Goal: Check status: Verify the current state of an ongoing process or item

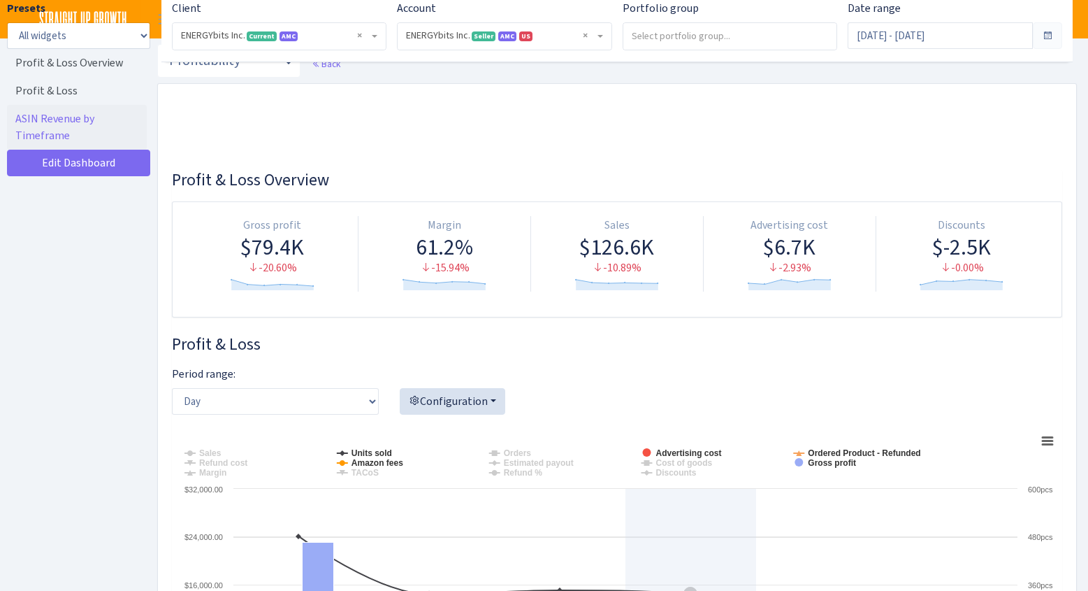
select select "416446232500569"
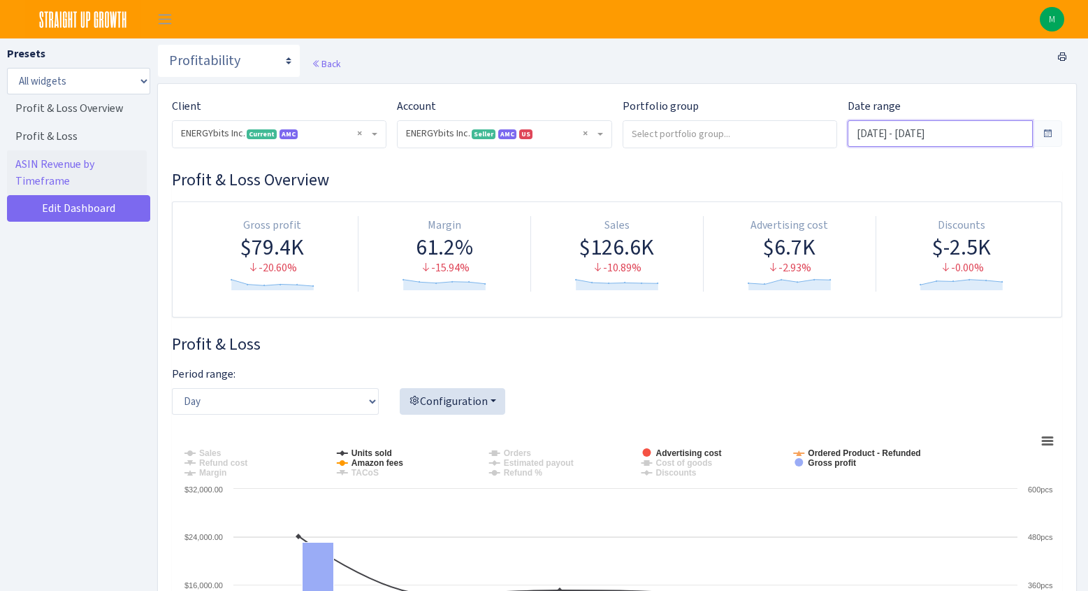
click at [937, 128] on input "[DATE] - [DATE]" at bounding box center [940, 133] width 185 height 27
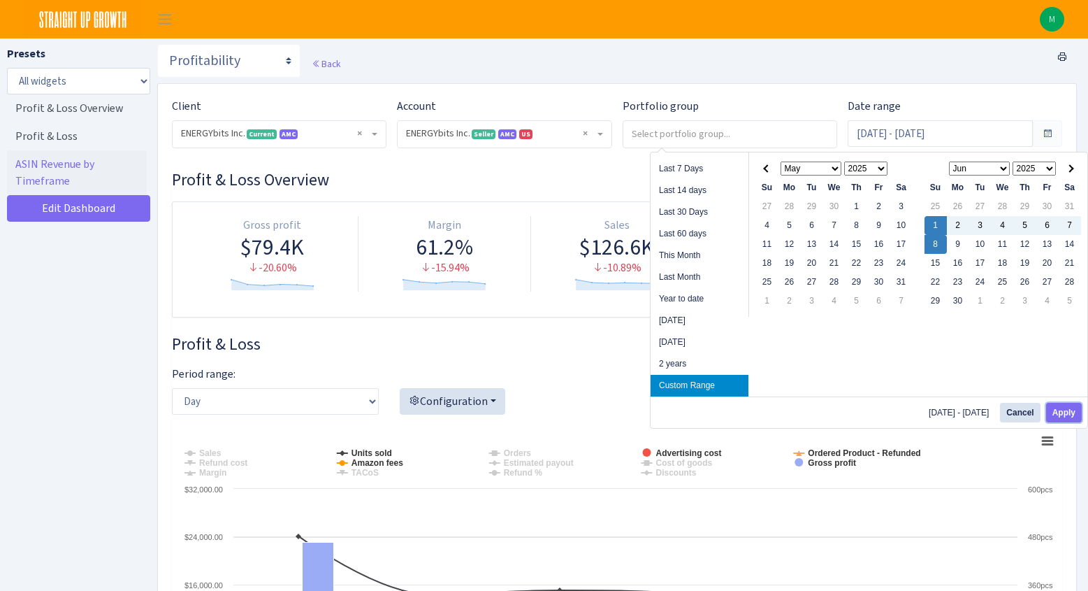
click at [1072, 416] on button "Apply" at bounding box center [1064, 413] width 36 height 20
type input "[DATE] - [DATE]"
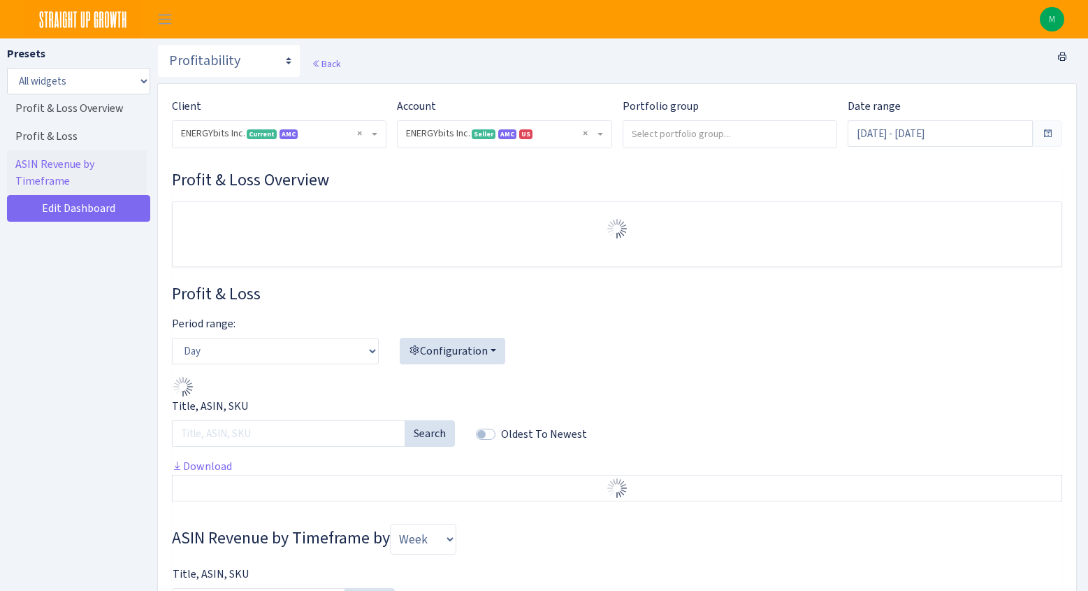
select select "416446232500569"
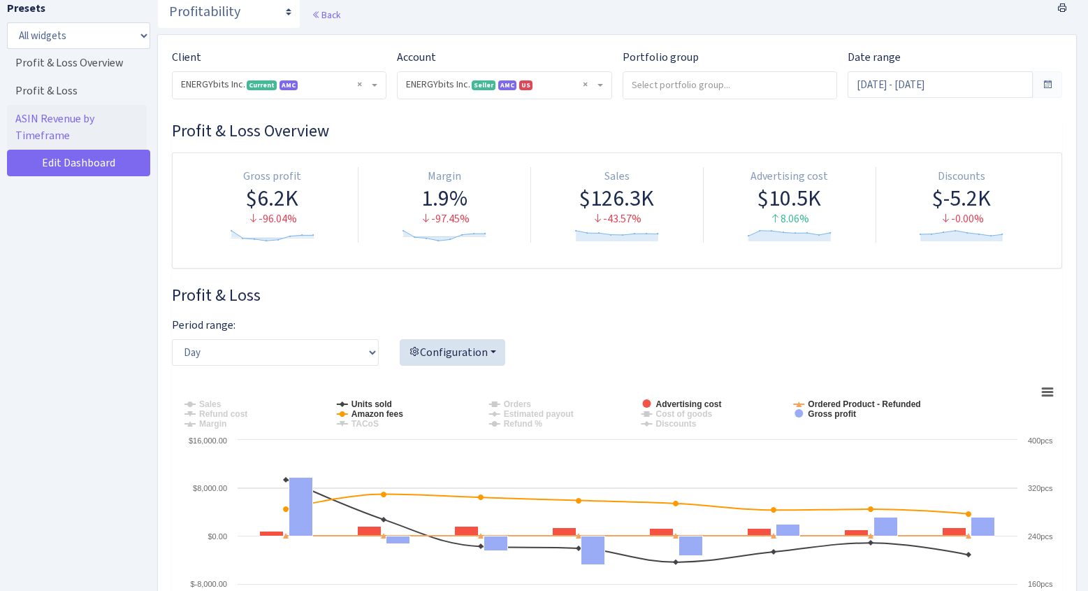
scroll to position [48, 0]
click at [902, 88] on input "Jun 1, 2025 - Jun 8, 2025" at bounding box center [940, 85] width 185 height 27
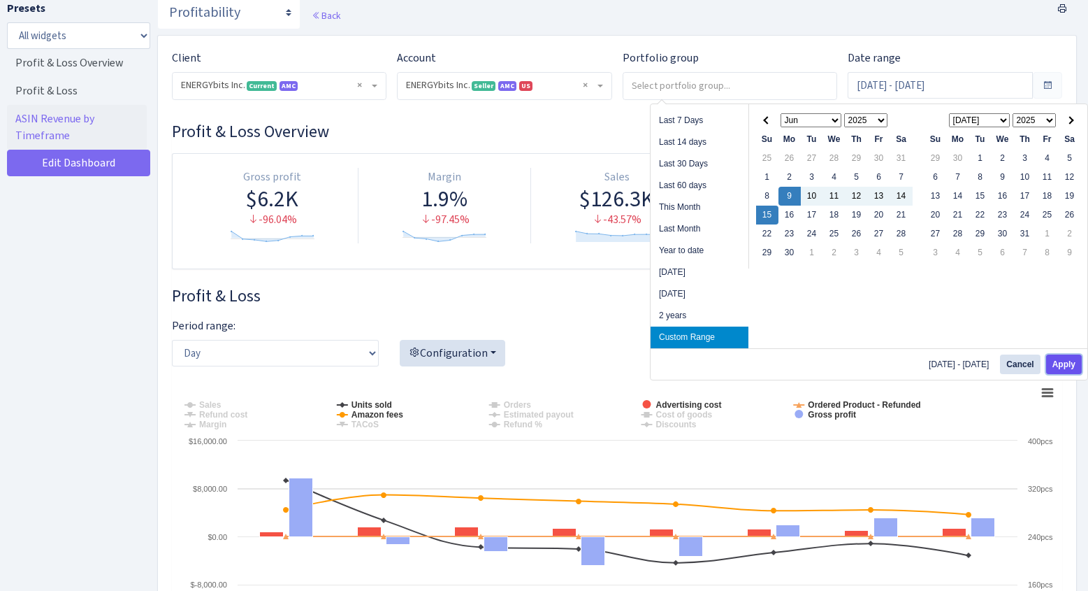
click at [1057, 362] on button "Apply" at bounding box center [1064, 364] width 36 height 20
type input "Jun 9, 2025 - Jun 15, 2025"
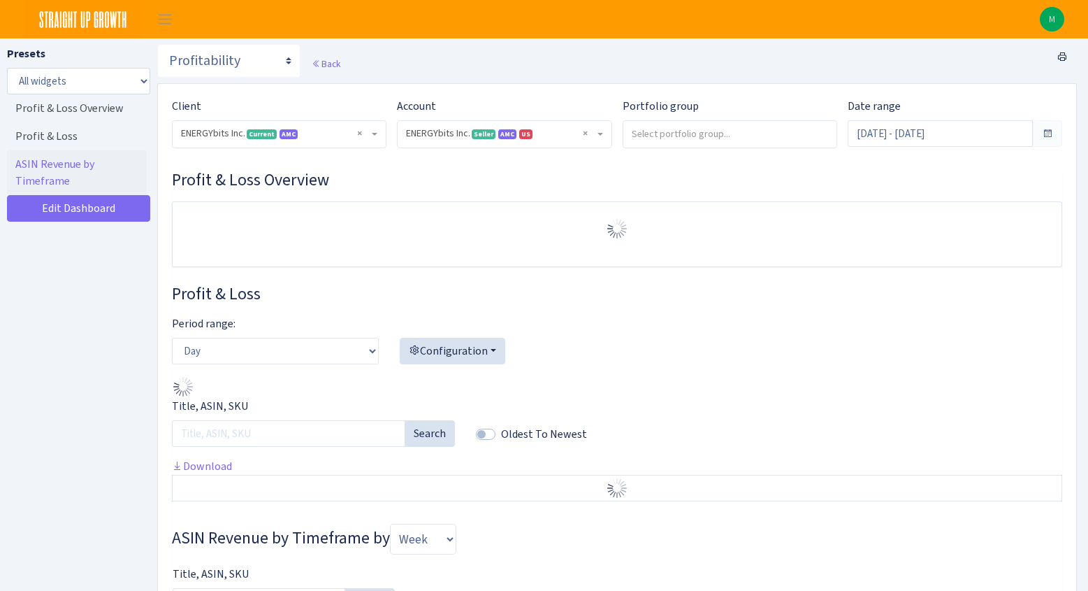
select select "416446232500569"
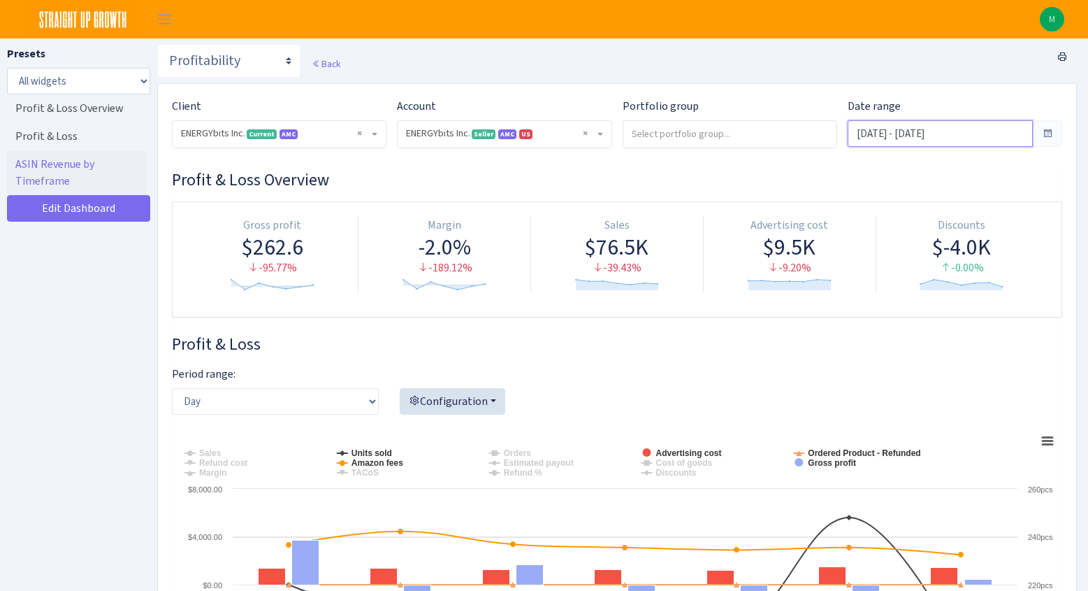
click at [925, 133] on input "Jun 9, 2025 - Jun 15, 2025" at bounding box center [940, 133] width 185 height 27
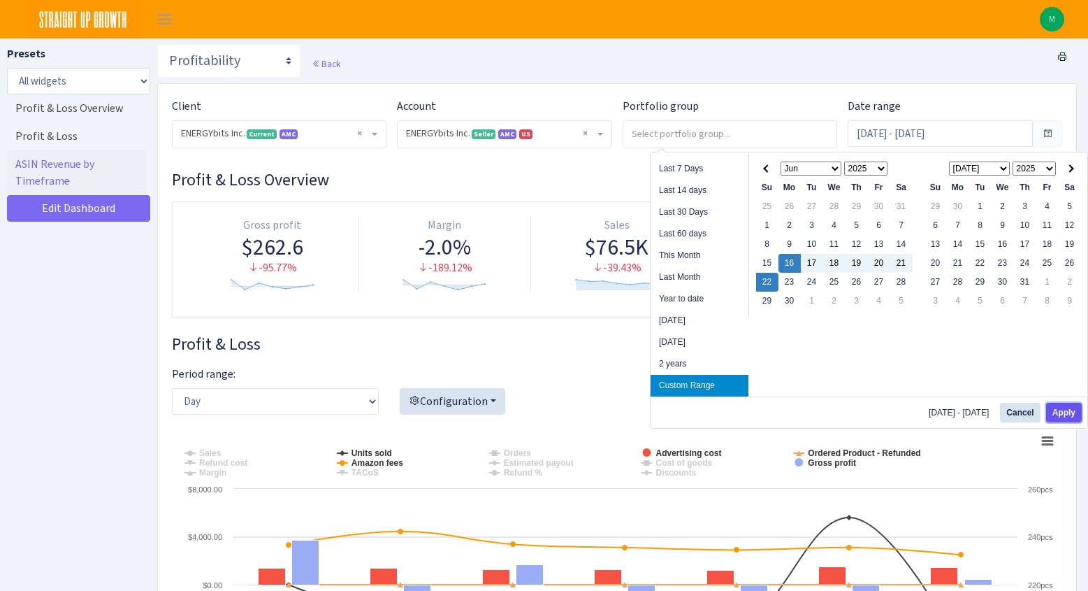
click at [1057, 410] on button "Apply" at bounding box center [1064, 413] width 36 height 20
type input "Jun 16, 2025 - Jun 22, 2025"
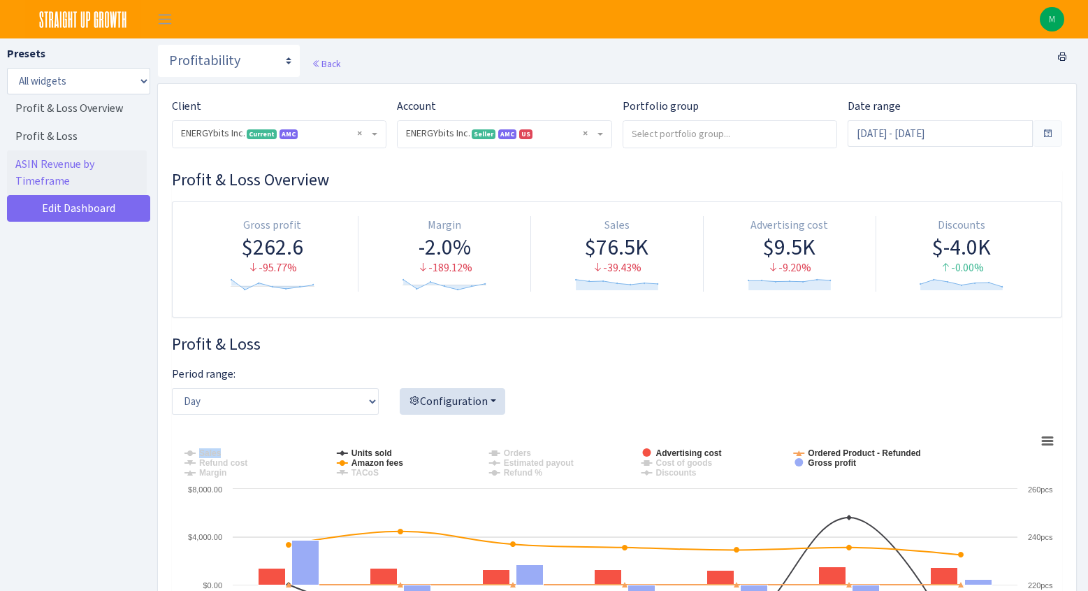
click at [1057, 410] on div "Period range: Day Week Month Configuration Account overview Refund analysis Sal…" at bounding box center [616, 395] width 911 height 60
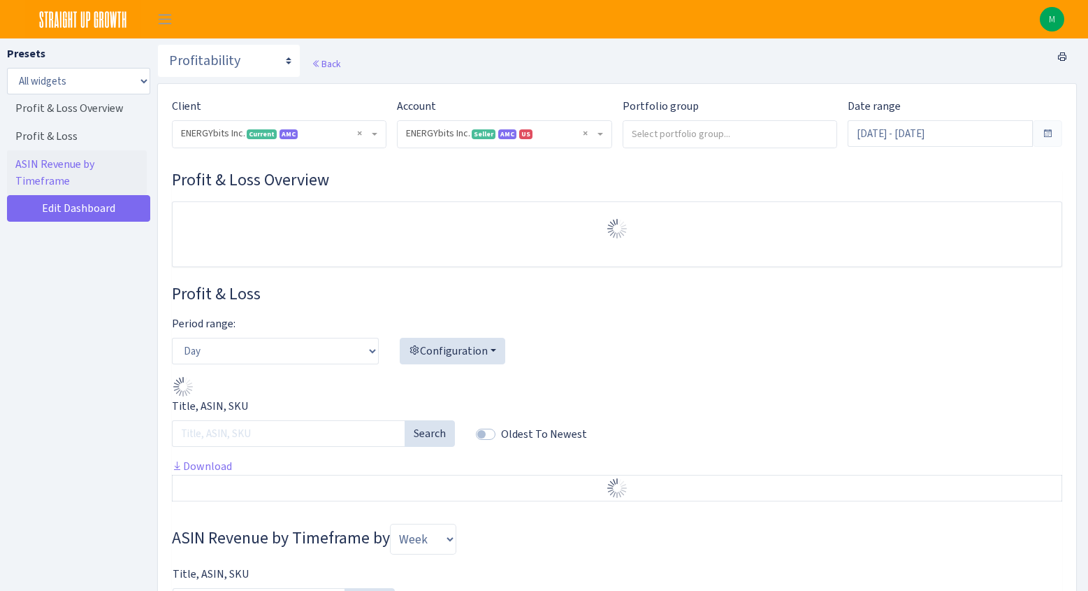
select select "416446232500569"
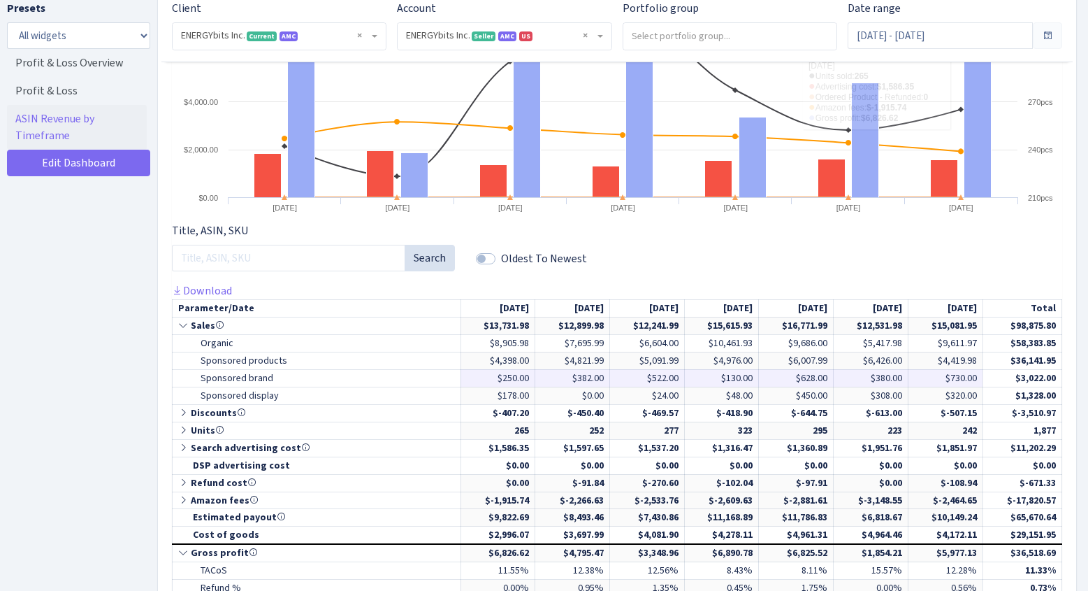
scroll to position [487, 0]
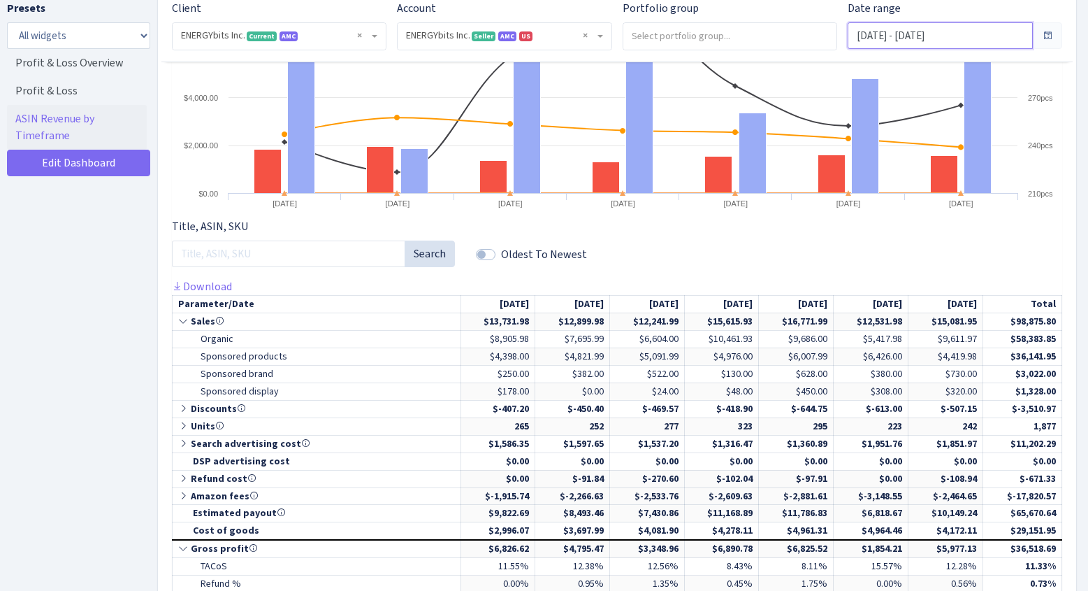
click at [964, 38] on input "Jun 16, 2025 - Jun 22, 2025" at bounding box center [940, 35] width 185 height 27
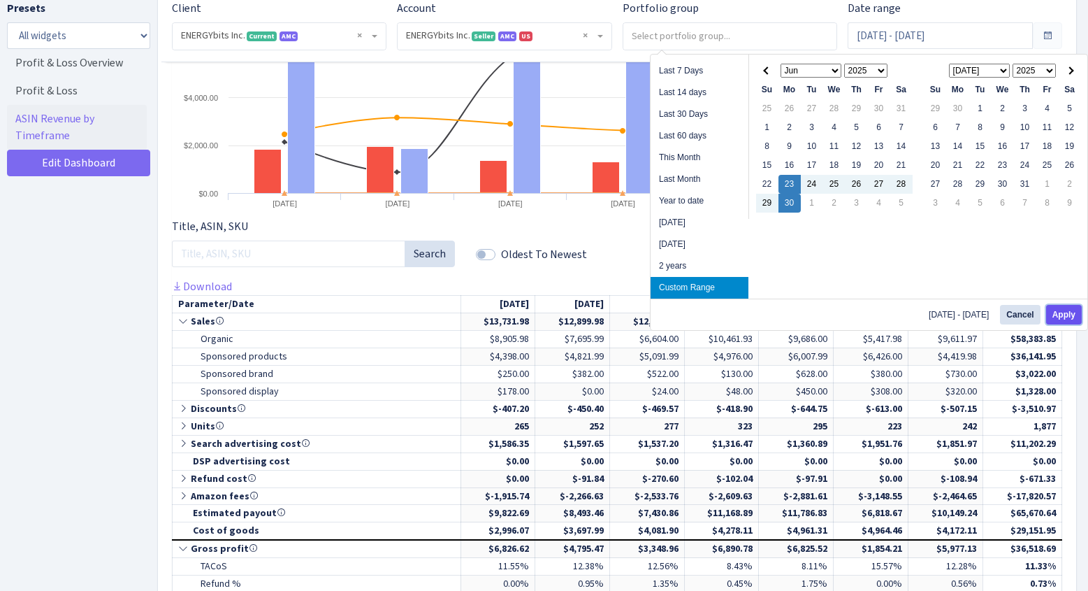
click at [1067, 317] on button "Apply" at bounding box center [1064, 315] width 36 height 20
type input "Jun 23, 2025 - Jun 30, 2025"
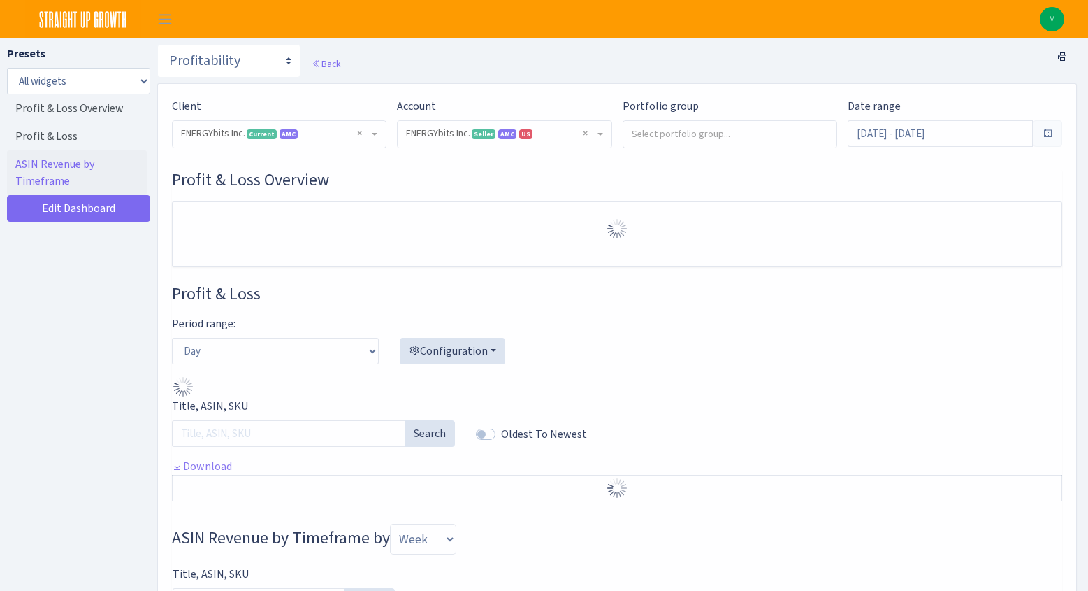
select select "416446232500569"
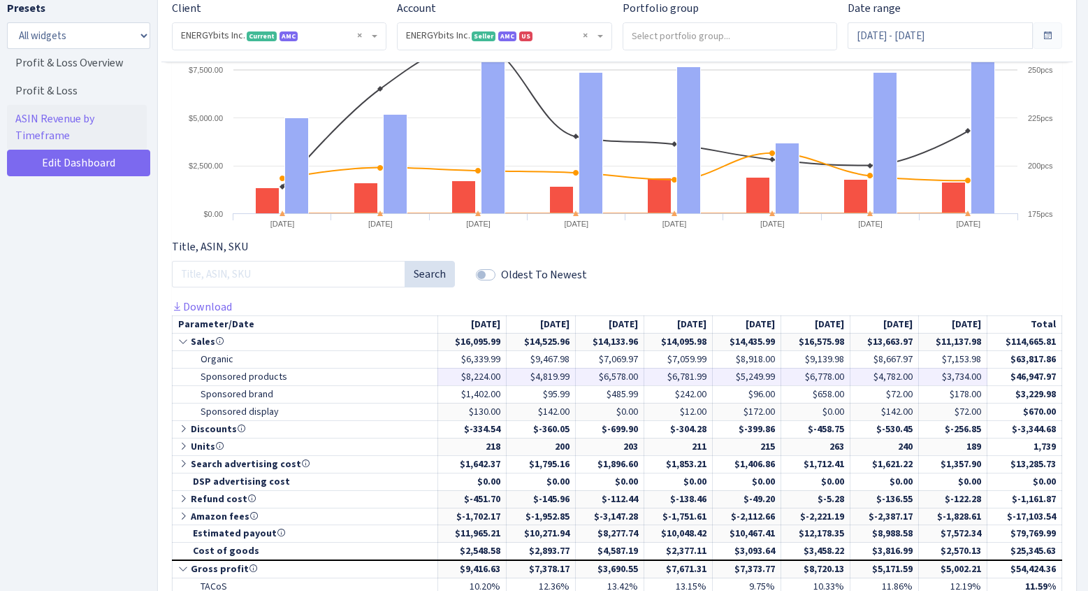
scroll to position [472, 0]
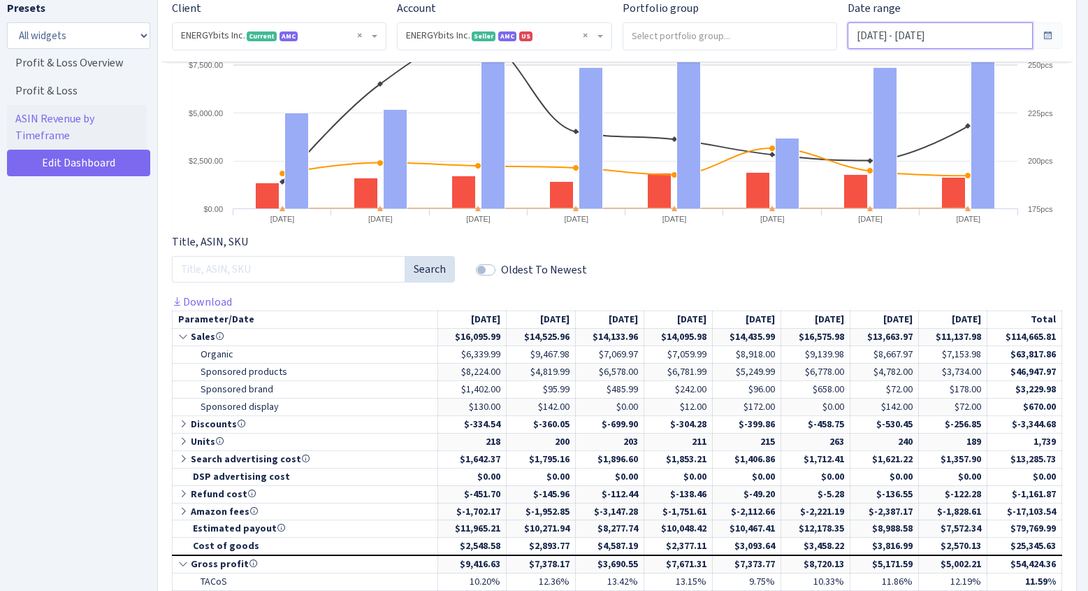
click at [927, 33] on input "Jun 23, 2025 - Jun 30, 2025" at bounding box center [940, 35] width 185 height 27
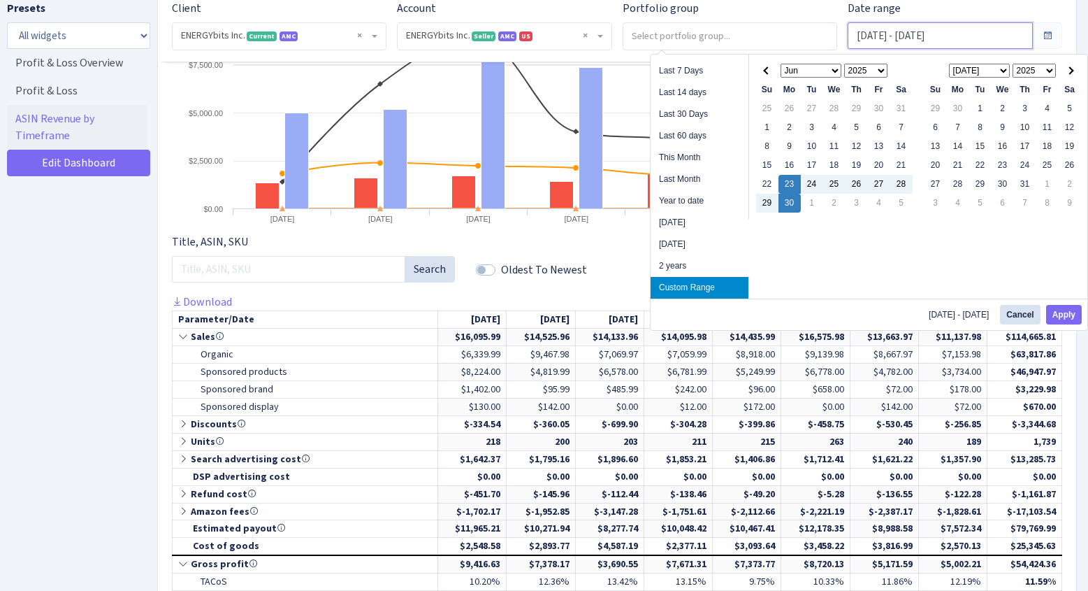
click at [927, 33] on input "Jun 23, 2025 - Jun 30, 2025" at bounding box center [940, 35] width 185 height 27
click at [766, 71] on span at bounding box center [767, 70] width 8 height 8
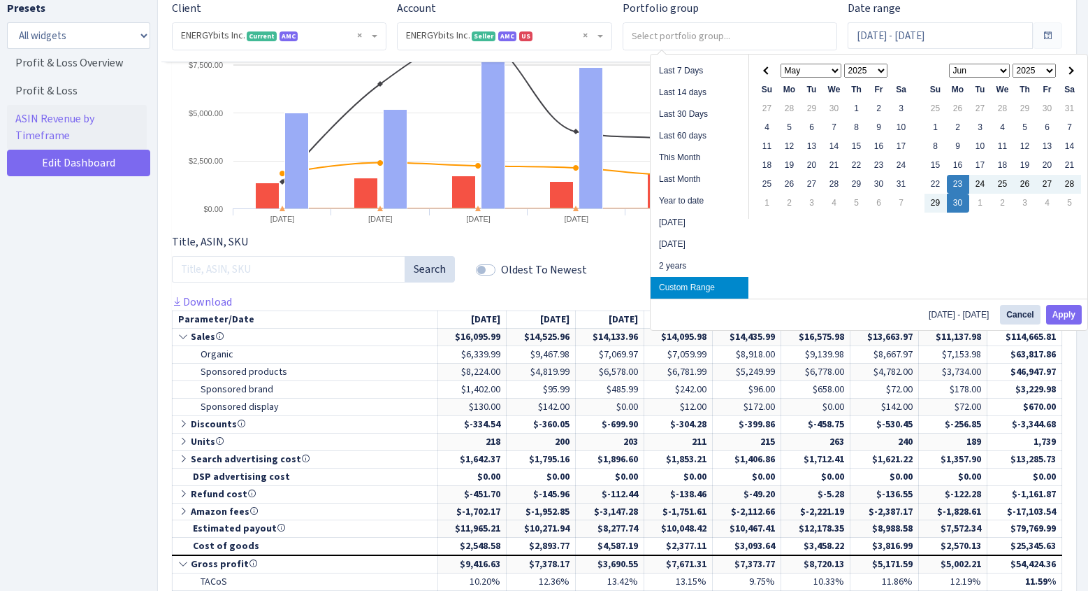
click at [766, 71] on span at bounding box center [767, 70] width 8 height 8
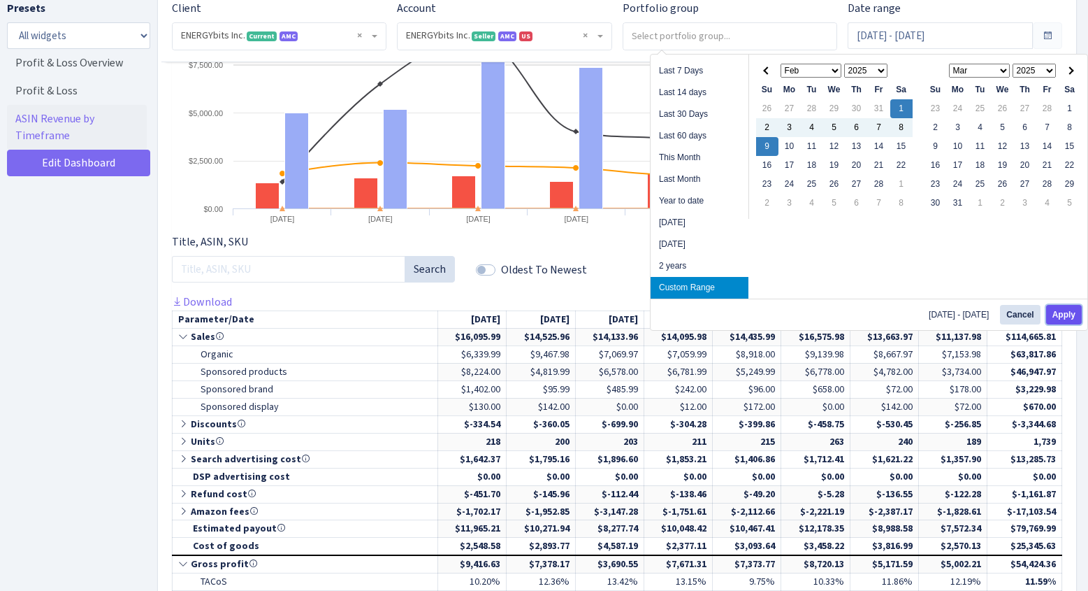
click at [1064, 311] on button "Apply" at bounding box center [1064, 315] width 36 height 20
type input "Feb 1, 2025 - Feb 9, 2025"
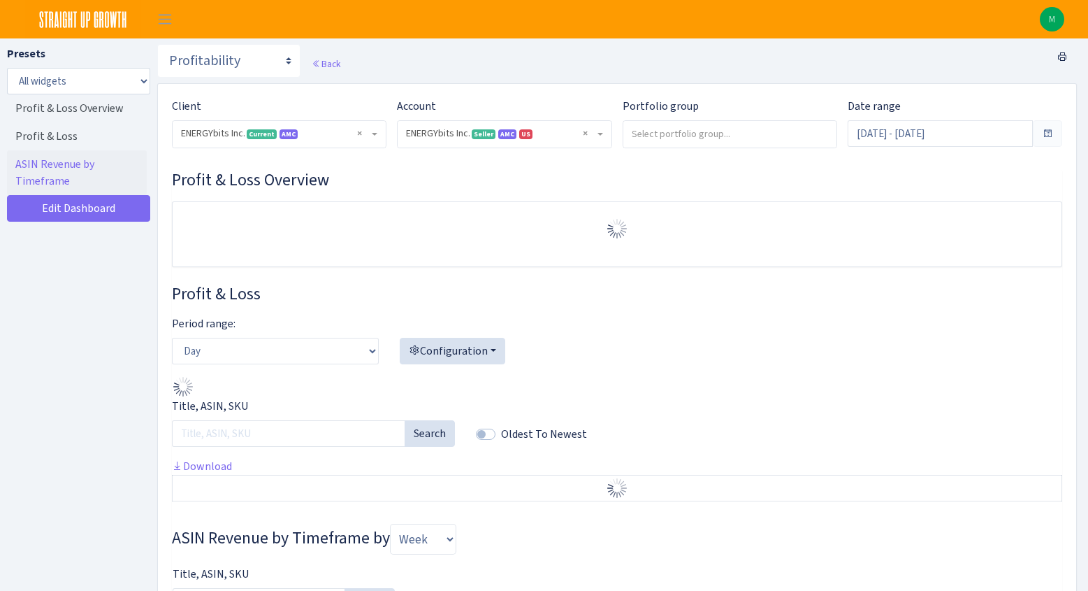
select select "416446232500569"
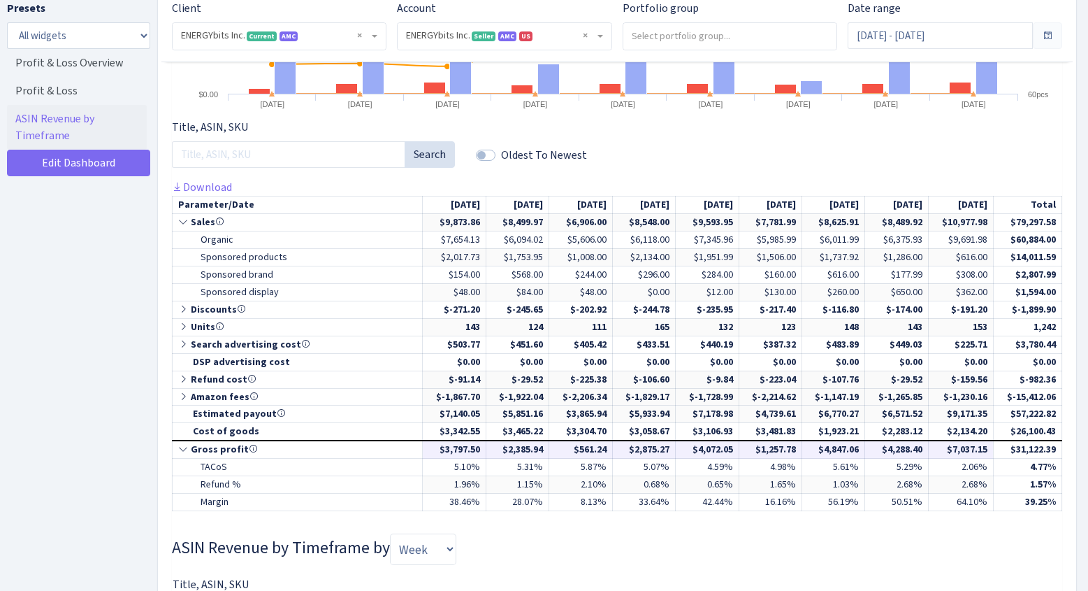
scroll to position [611, 0]
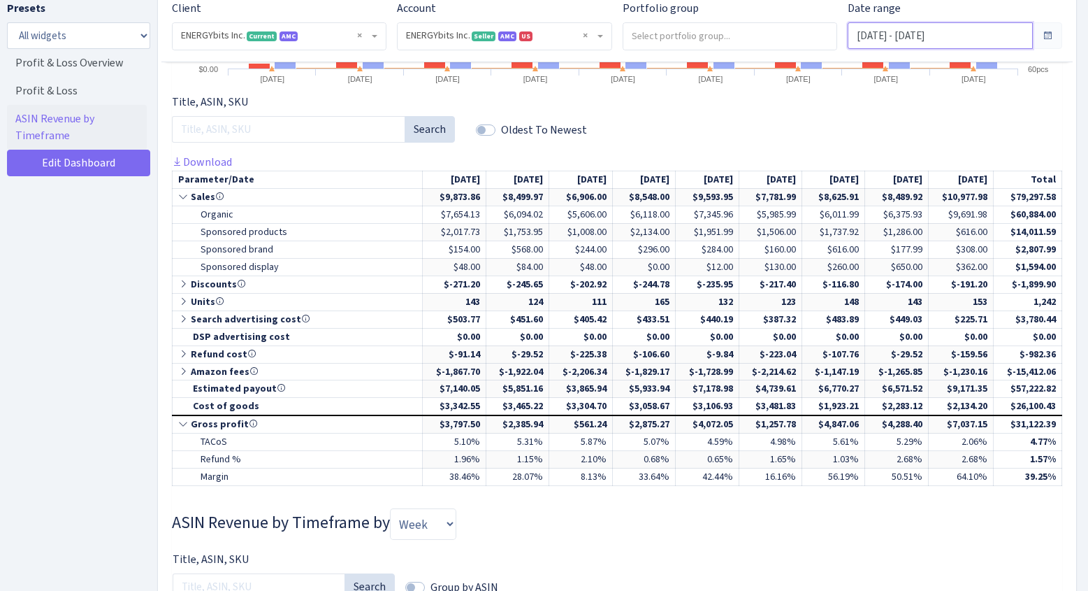
click at [959, 36] on input "Feb 1, 2025 - Feb 9, 2025" at bounding box center [940, 35] width 185 height 27
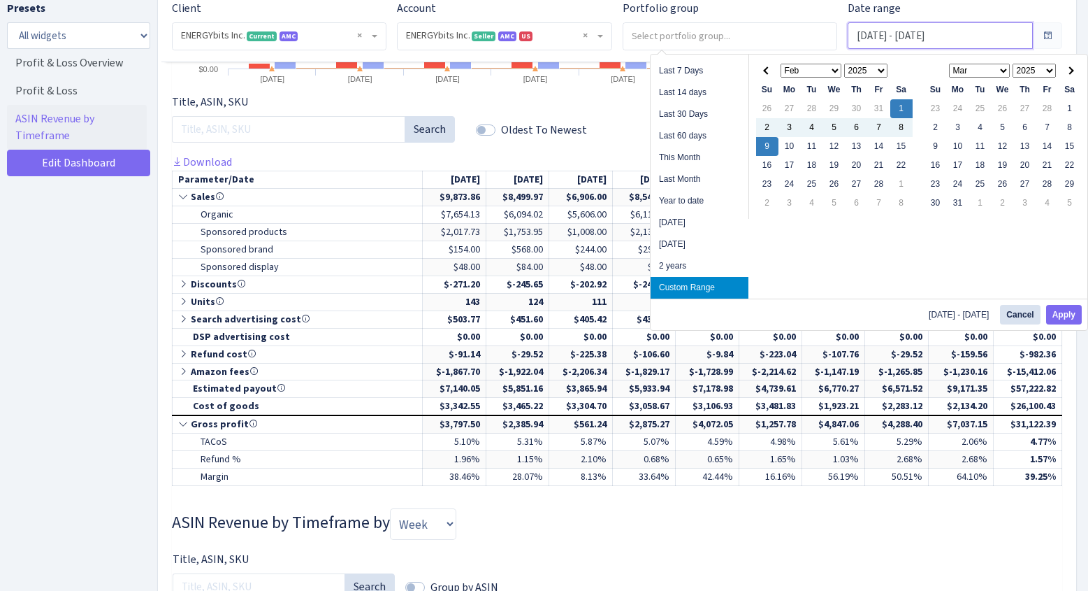
click at [959, 36] on input "Feb 1, 2025 - Feb 9, 2025" at bounding box center [940, 35] width 185 height 27
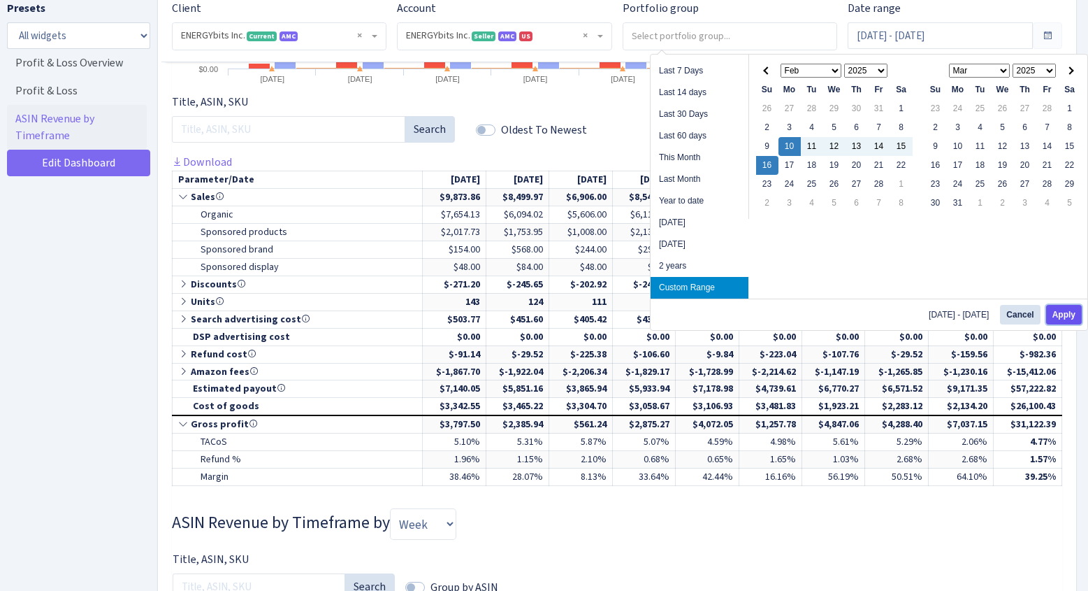
click at [1057, 315] on button "Apply" at bounding box center [1064, 315] width 36 height 20
type input "[DATE] - [DATE]"
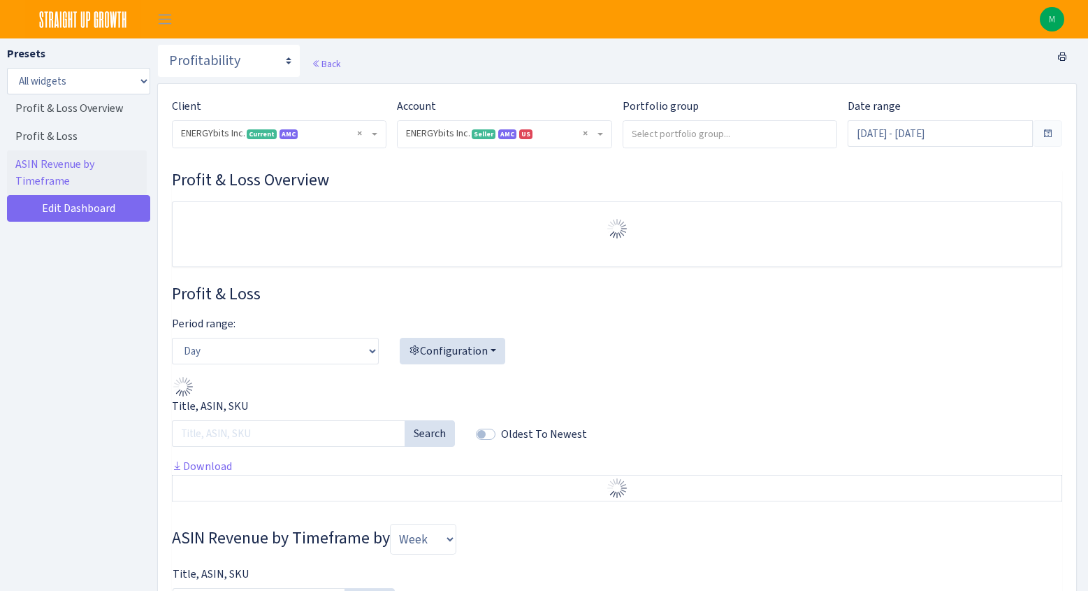
select select "416446232500569"
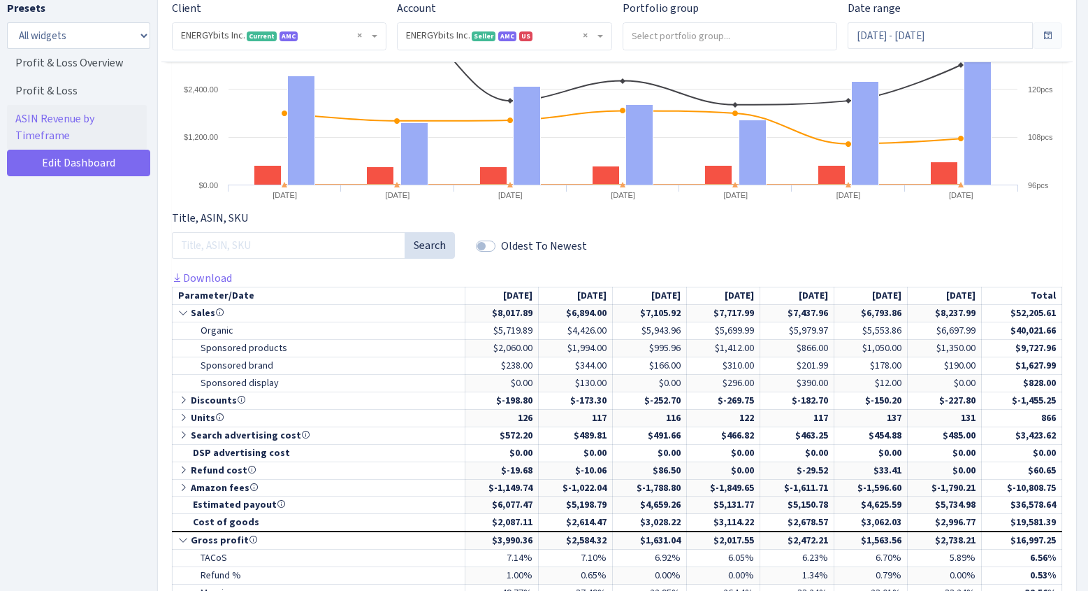
scroll to position [498, 0]
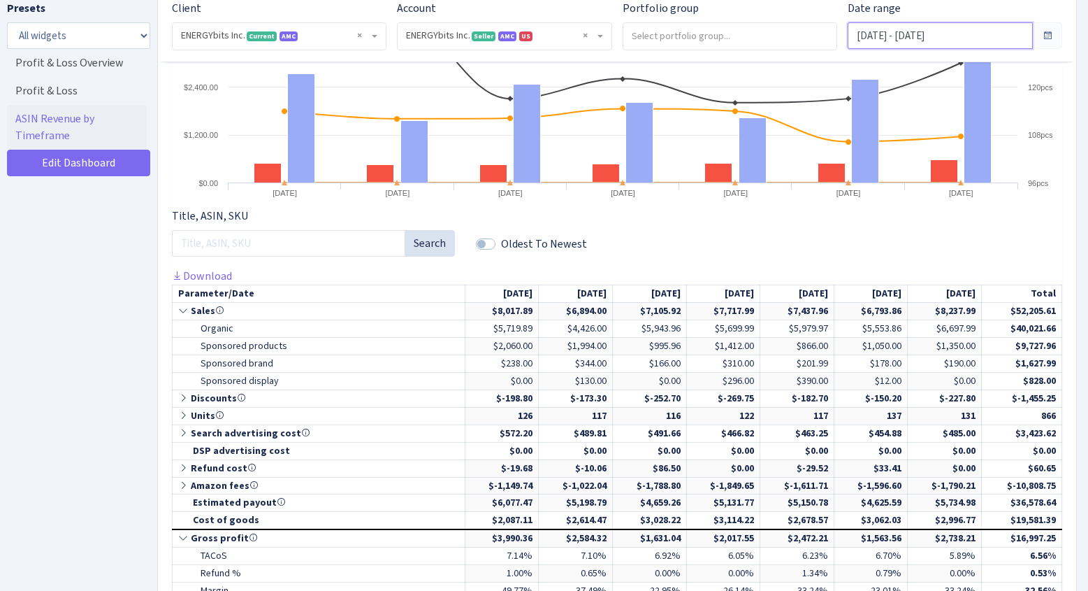
click at [962, 38] on input "[DATE] - [DATE]" at bounding box center [940, 35] width 185 height 27
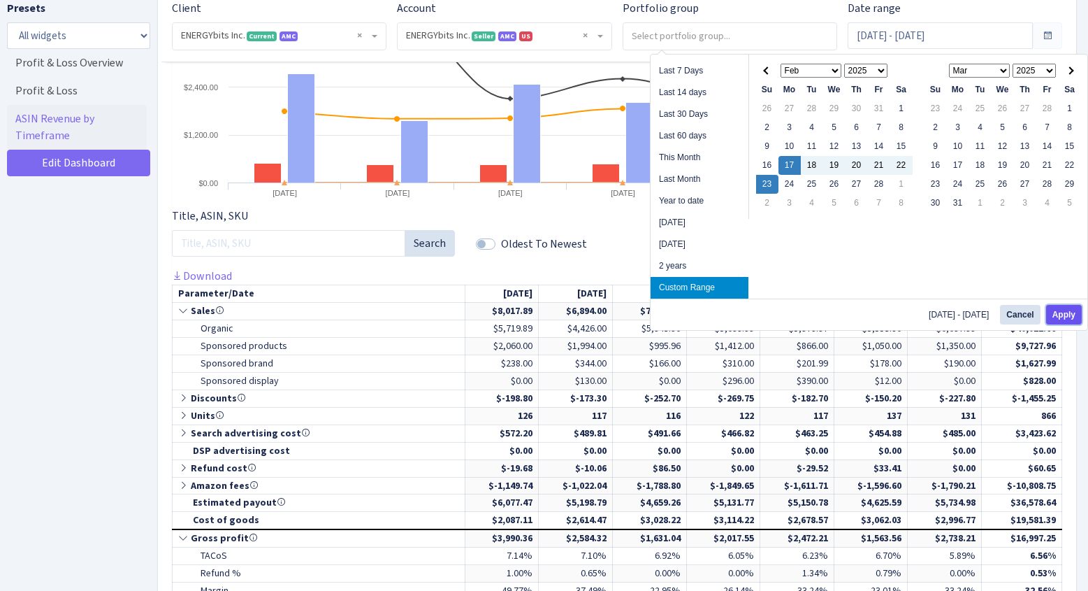
click at [1069, 317] on button "Apply" at bounding box center [1064, 315] width 36 height 20
type input "[DATE] - [DATE]"
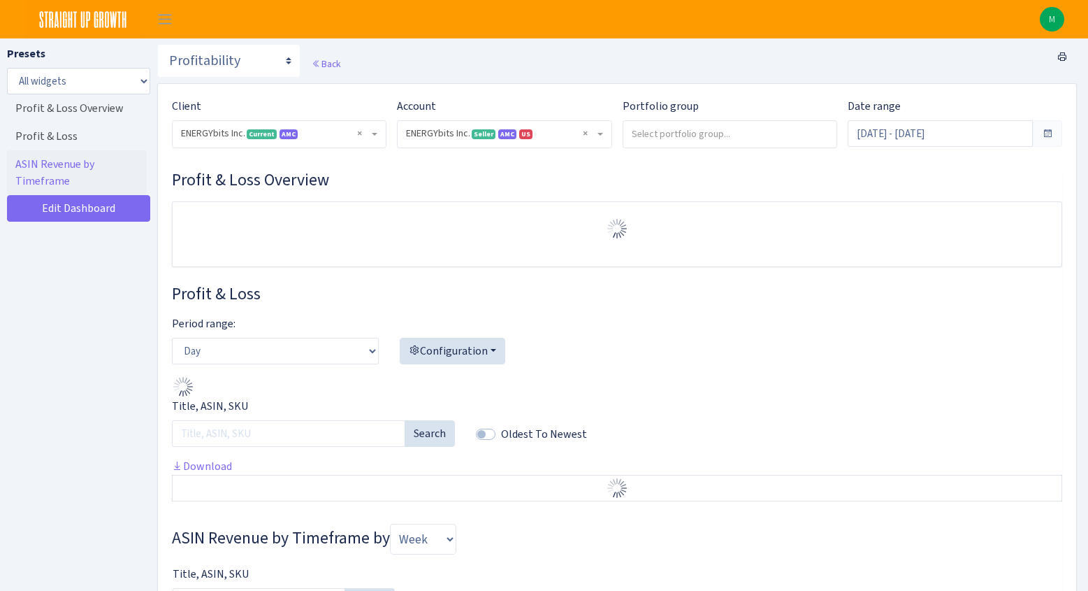
select select "416446232500569"
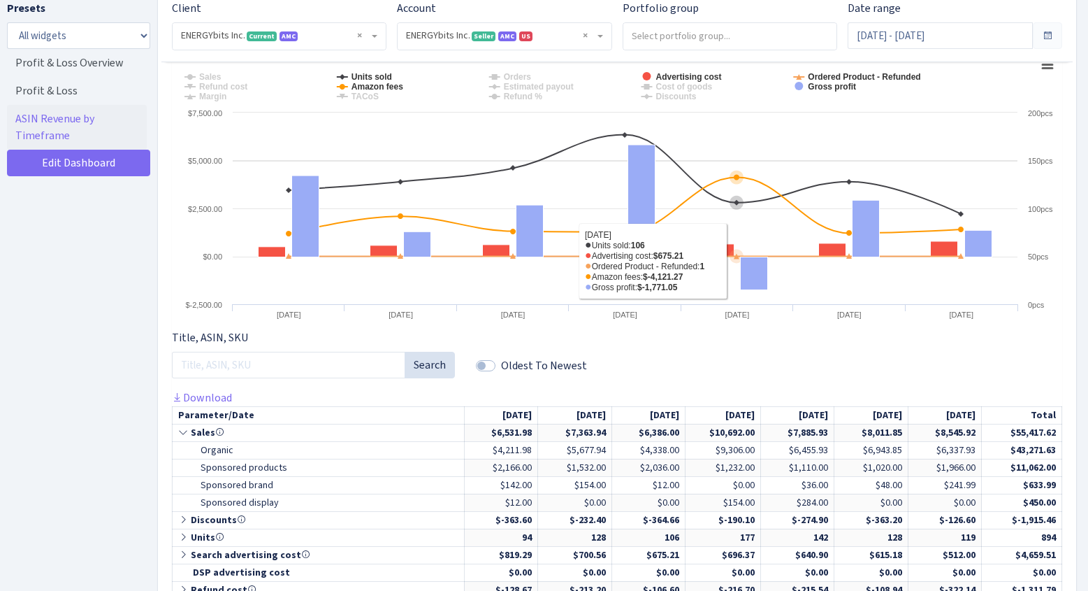
scroll to position [602, 0]
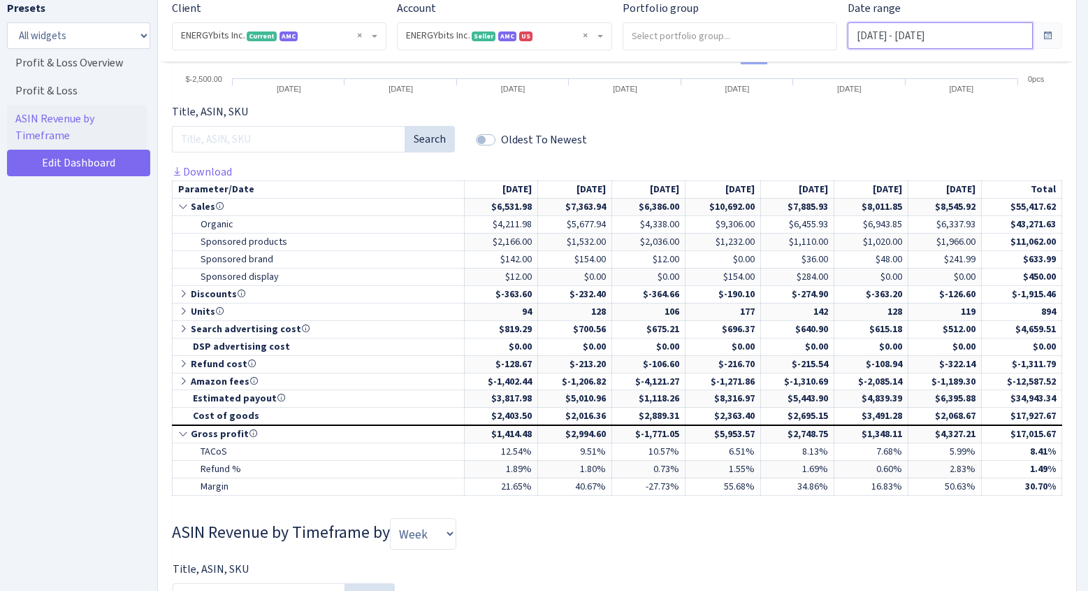
click at [946, 37] on input "Feb 17, 2025 - Feb 23, 2025" at bounding box center [940, 35] width 185 height 27
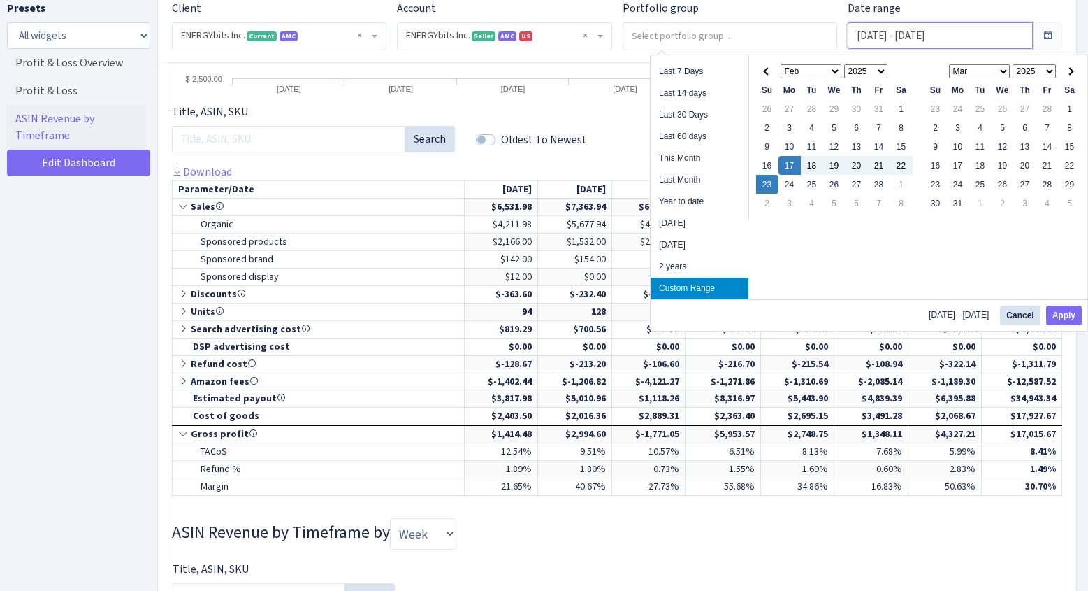
click at [946, 37] on input "Feb 17, 2025 - Feb 23, 2025" at bounding box center [940, 35] width 185 height 27
click at [1060, 309] on button "Apply" at bounding box center [1064, 315] width 36 height 20
type input "Feb 24, 2025 - Feb 28, 2025"
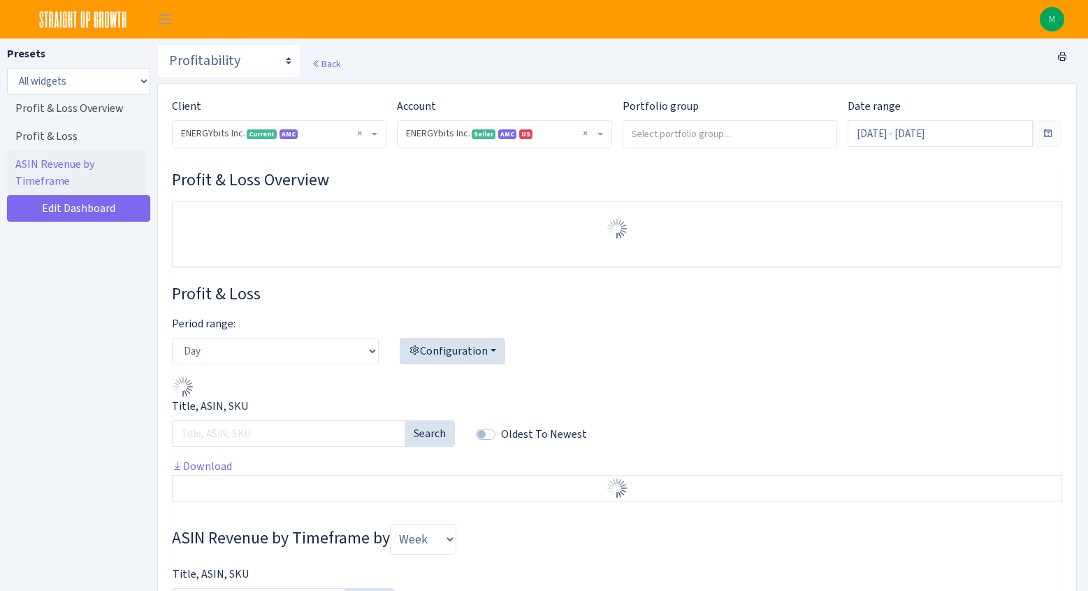
select select "416446232500569"
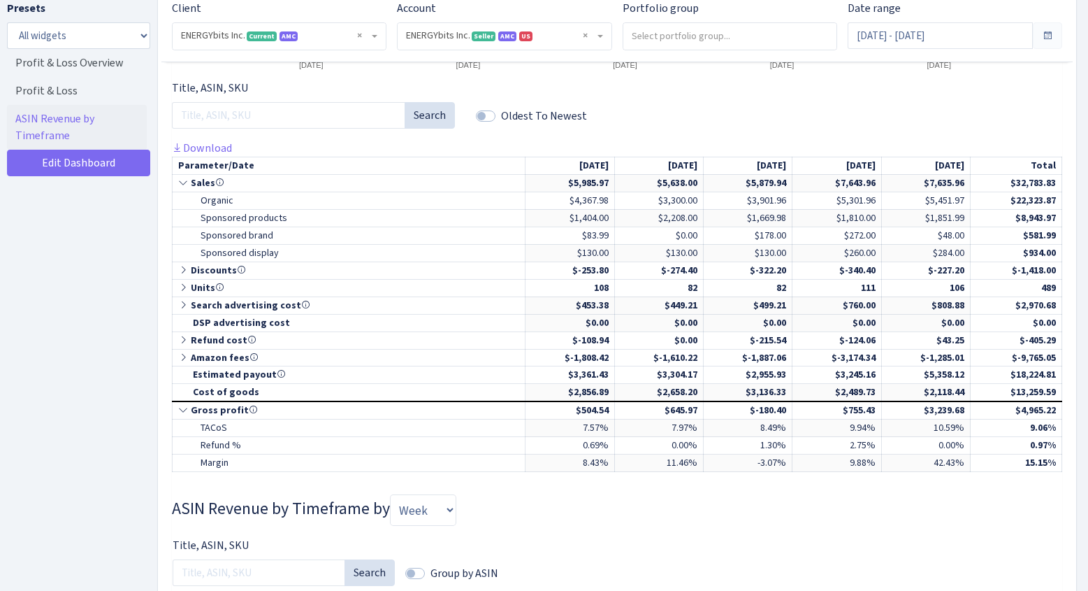
scroll to position [621, 0]
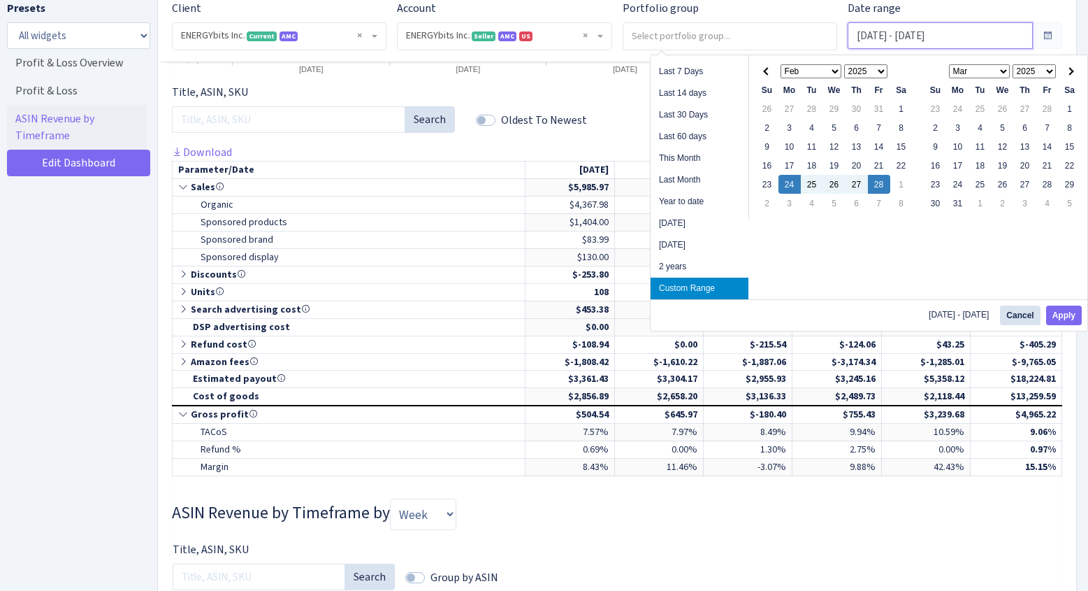
click at [977, 27] on input "[DATE] - [DATE]" at bounding box center [940, 35] width 185 height 27
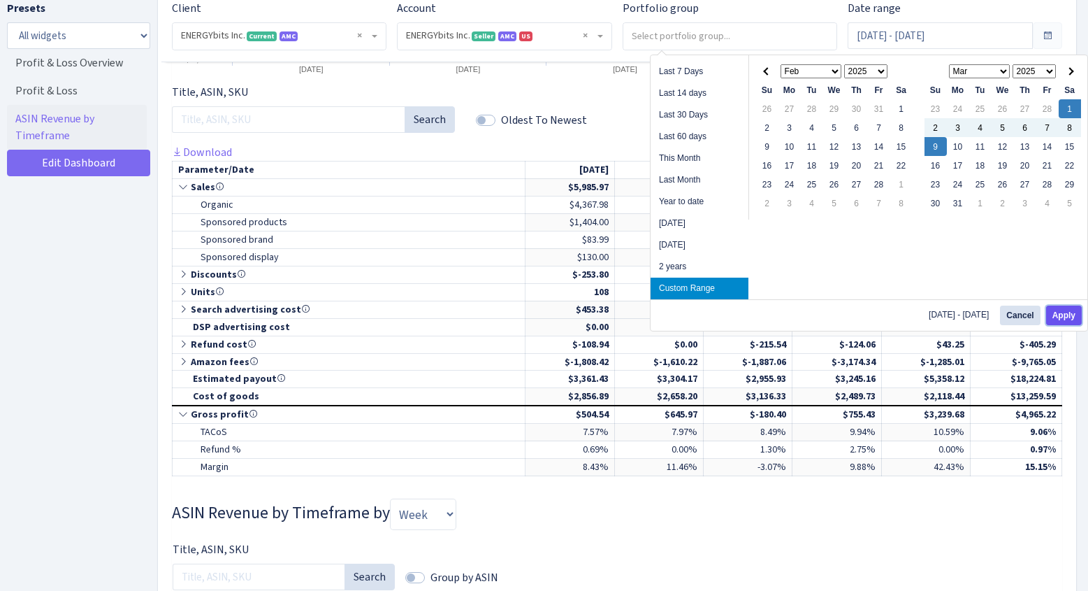
click at [1056, 319] on button "Apply" at bounding box center [1064, 315] width 36 height 20
type input "[DATE] - [DATE]"
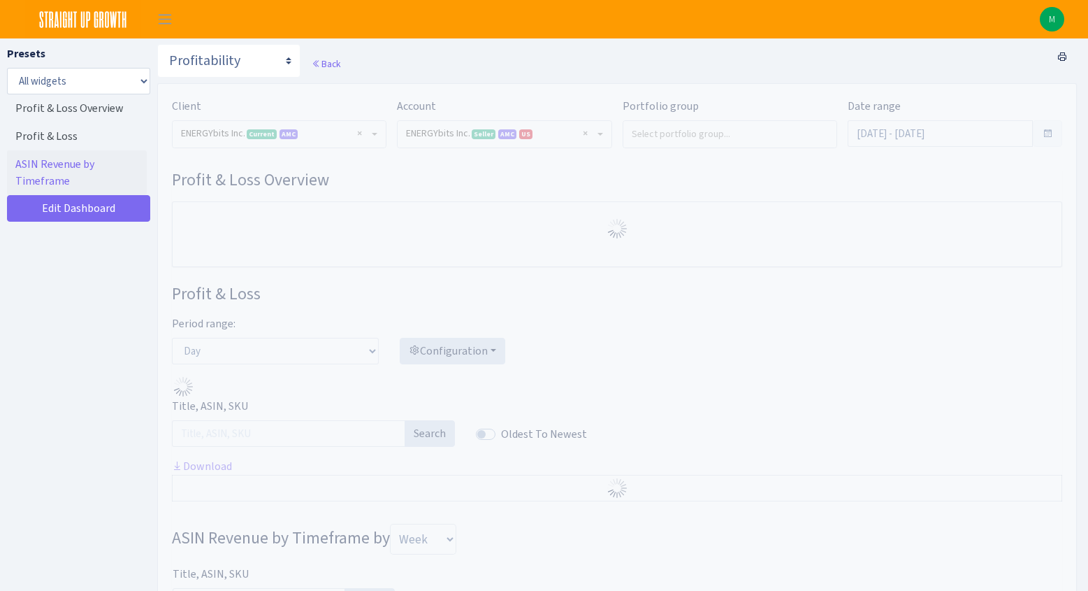
select select "416446232500569"
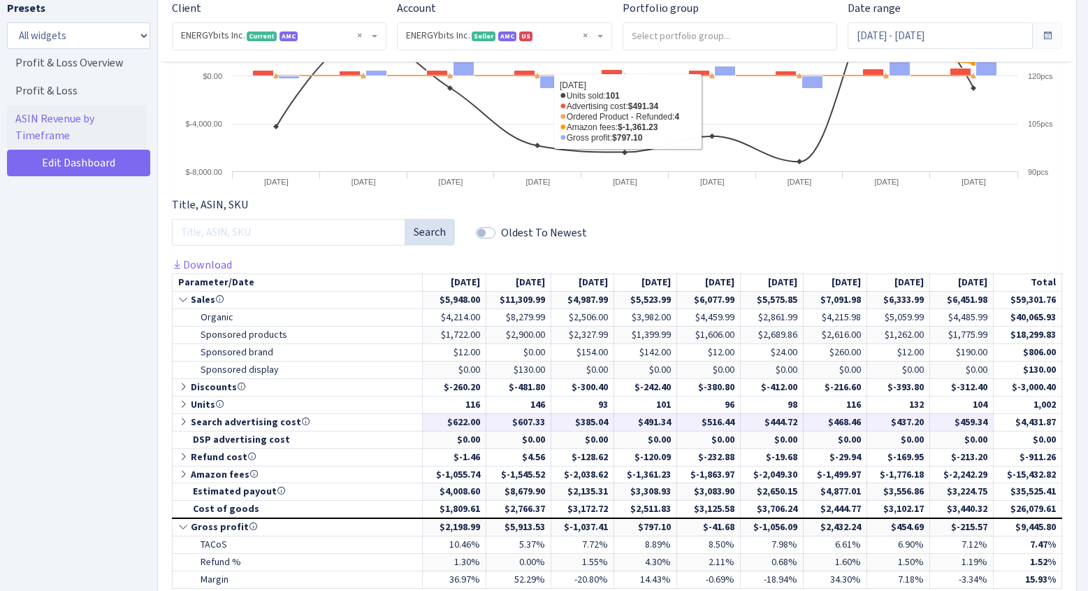
scroll to position [528, 0]
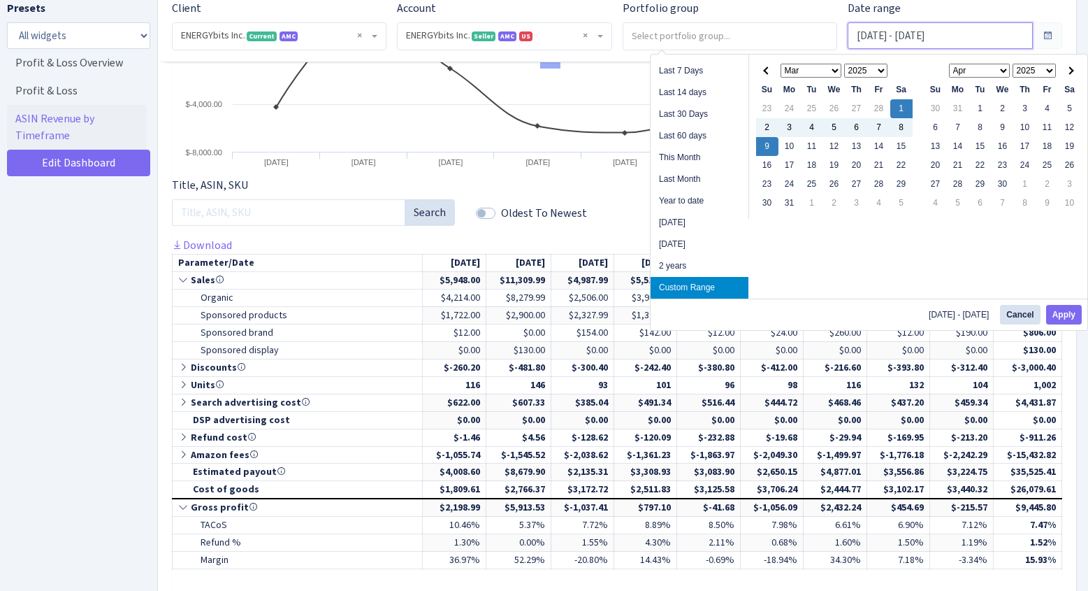
click at [907, 29] on input "[DATE] - [DATE]" at bounding box center [940, 35] width 185 height 27
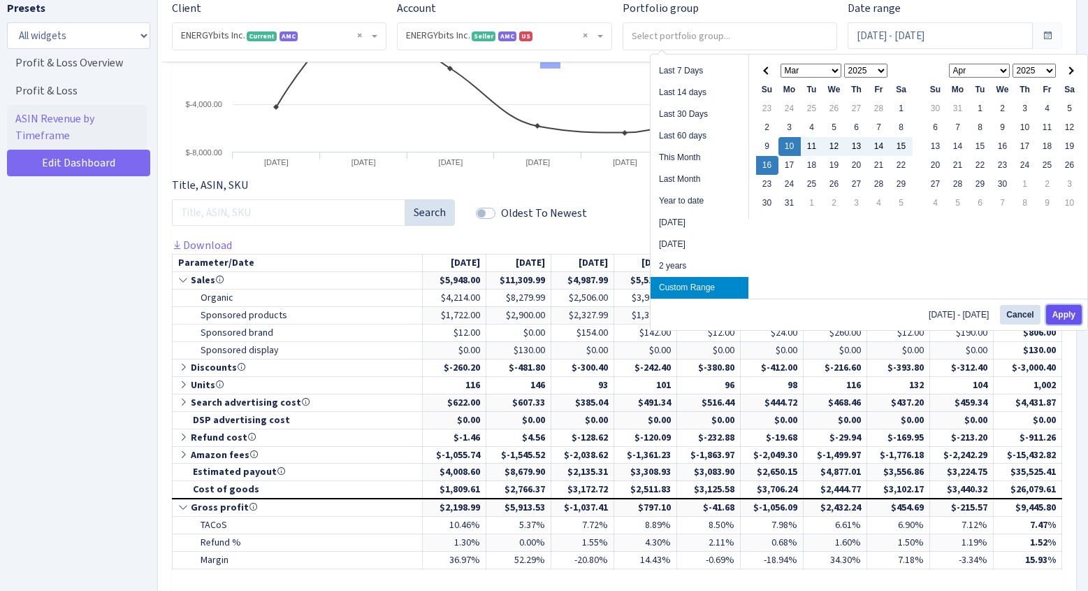
click at [1074, 318] on button "Apply" at bounding box center [1064, 315] width 36 height 20
type input "[DATE] - [DATE]"
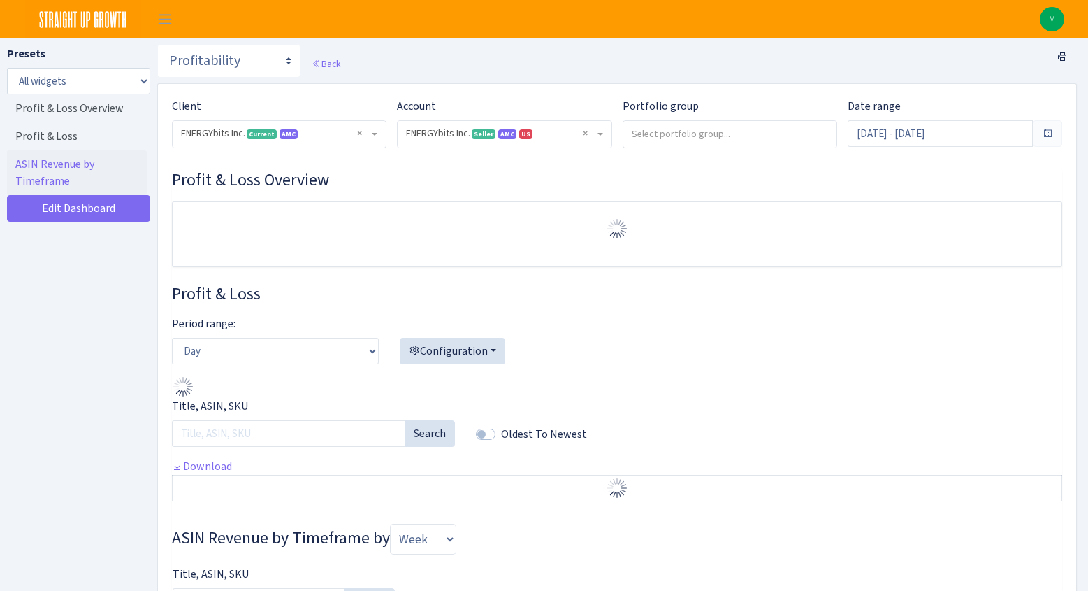
select select "416446232500569"
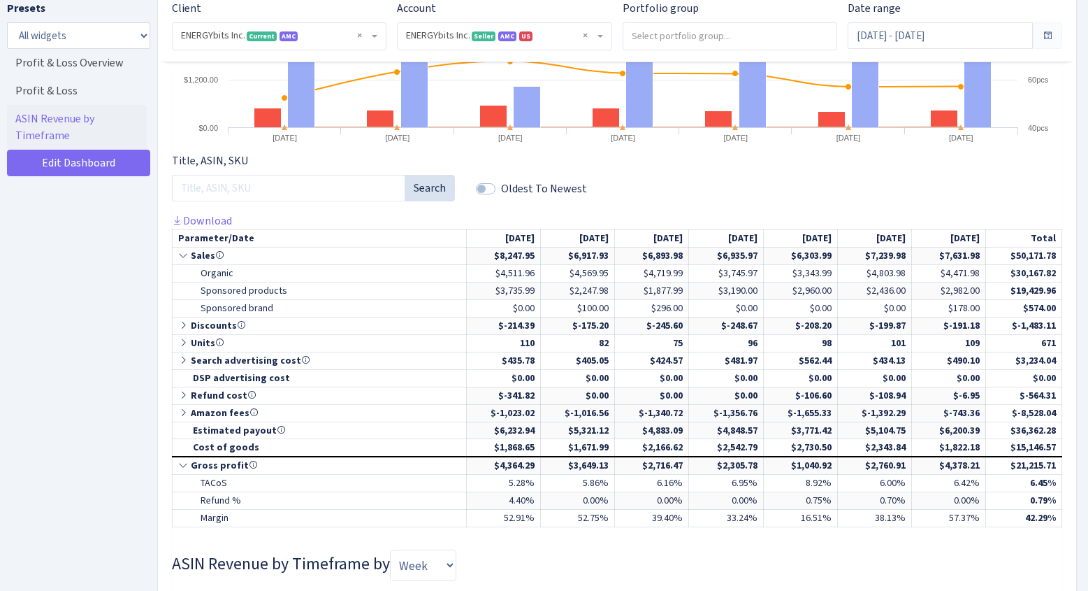
scroll to position [553, 0]
click at [980, 29] on input "[DATE] - [DATE]" at bounding box center [940, 35] width 185 height 27
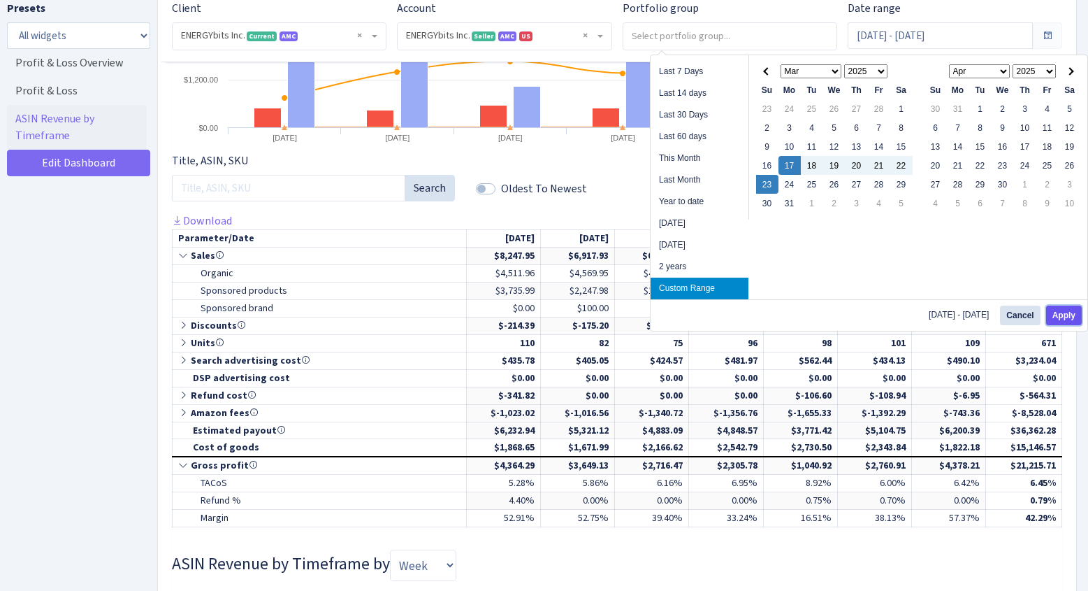
click at [1061, 314] on button "Apply" at bounding box center [1064, 315] width 36 height 20
type input "[DATE] - [DATE]"
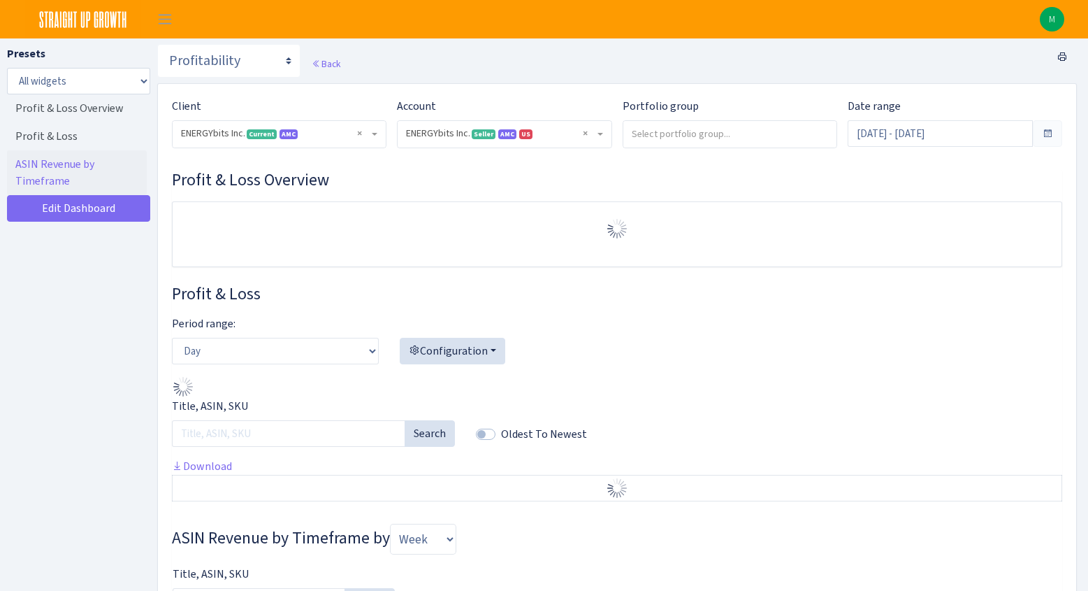
select select "416446232500569"
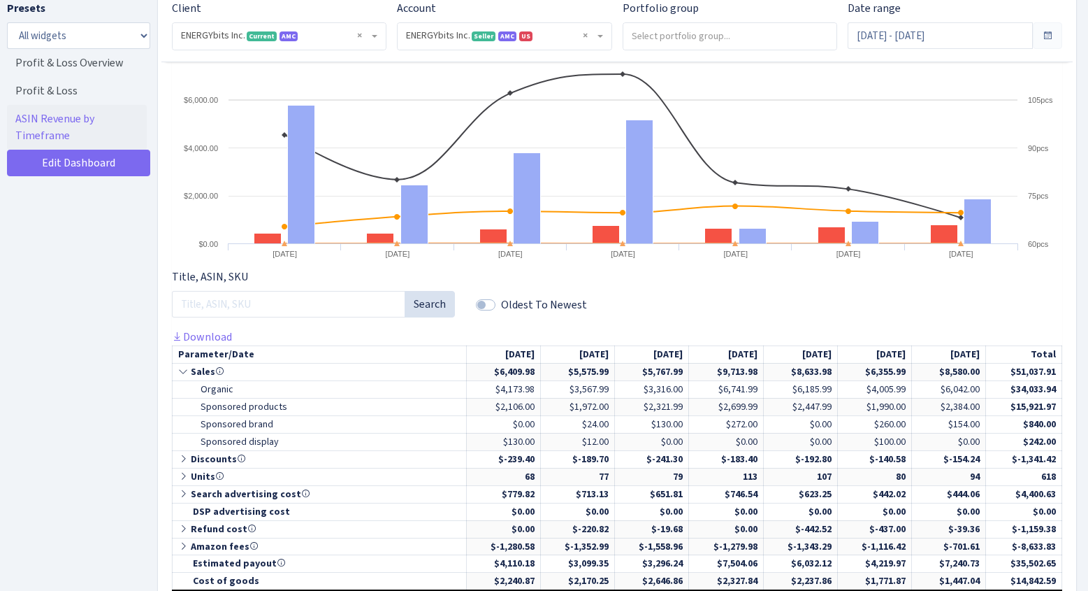
scroll to position [573, 0]
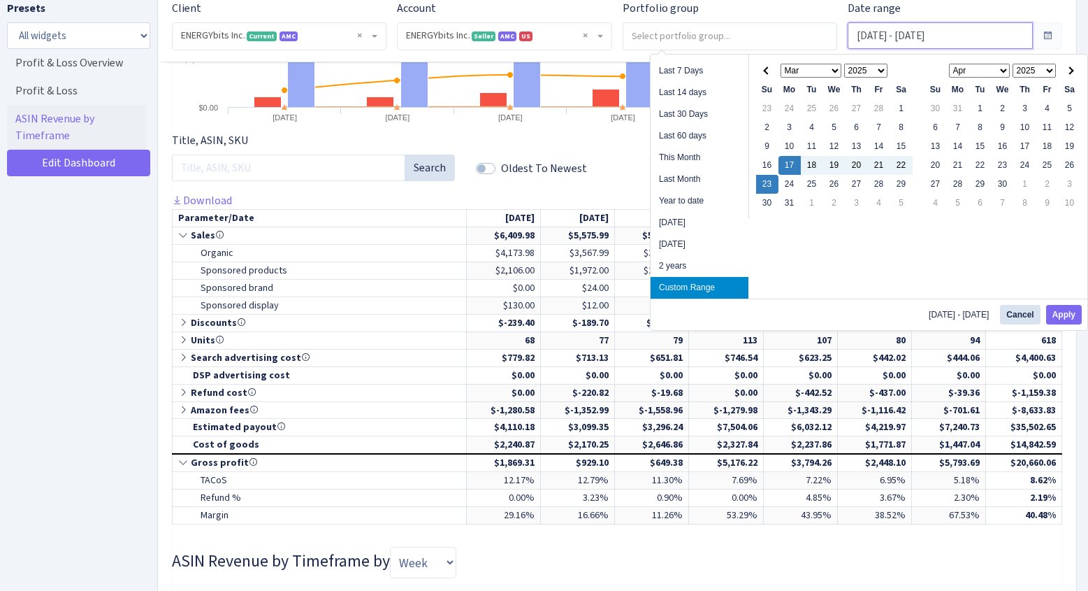
click at [943, 34] on input "[DATE] - [DATE]" at bounding box center [940, 35] width 185 height 27
click at [1066, 316] on button "Apply" at bounding box center [1064, 315] width 36 height 20
type input "[DATE] - [DATE]"
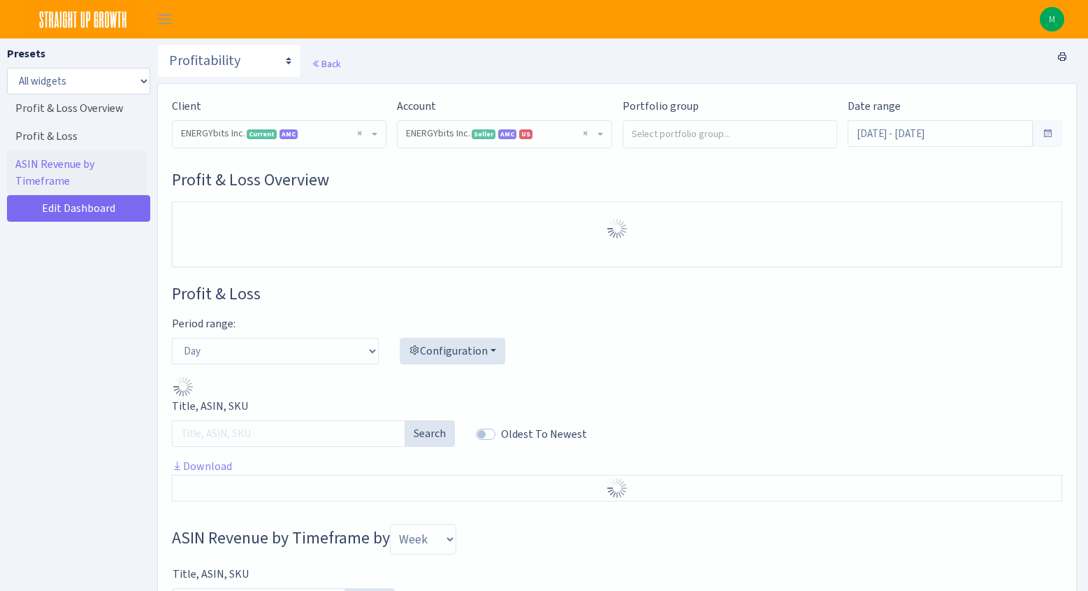
select select "416446232500569"
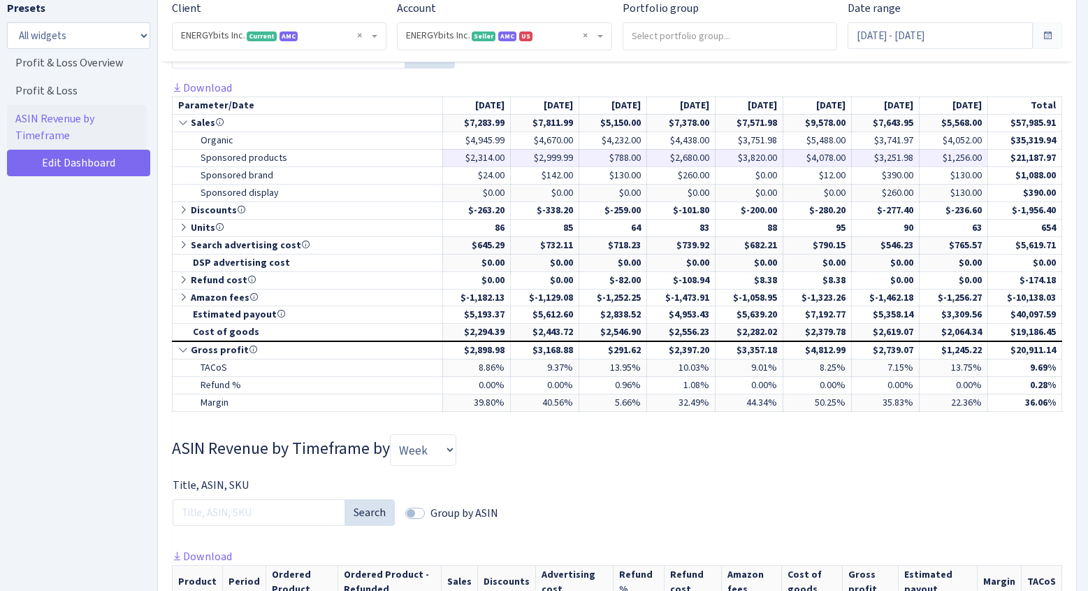
scroll to position [648, 0]
